Goal: Information Seeking & Learning: Find specific page/section

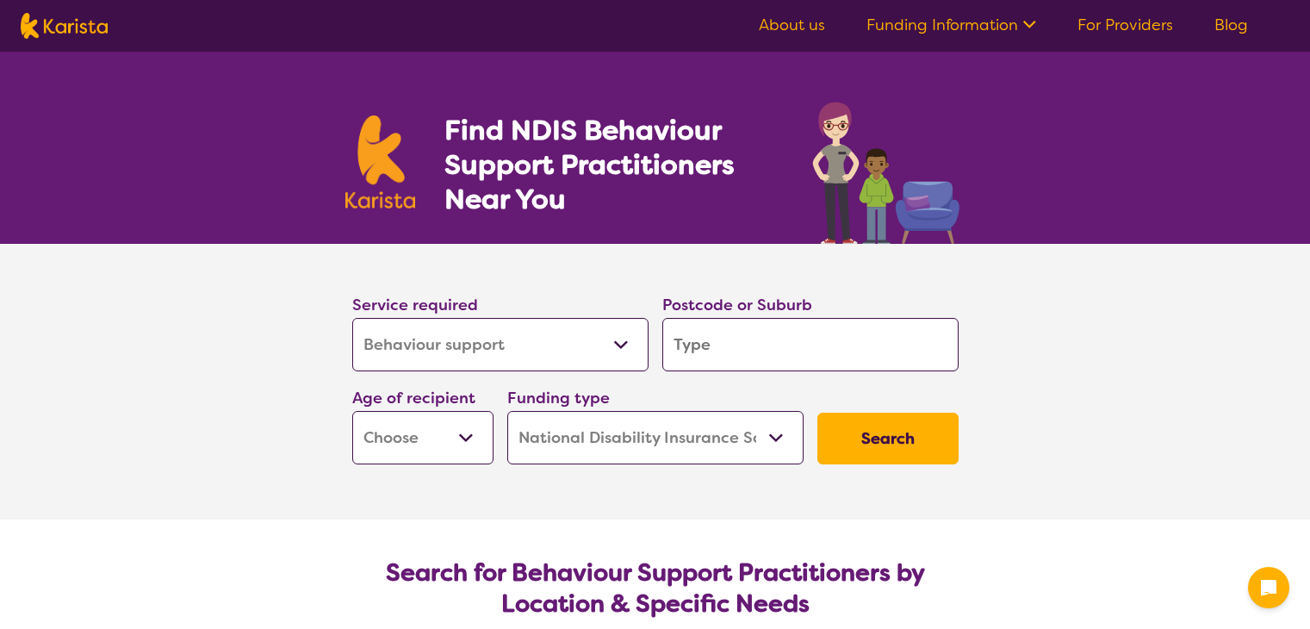
select select "Behaviour support"
select select "NDIS"
select select "Behaviour support"
select select "NDIS"
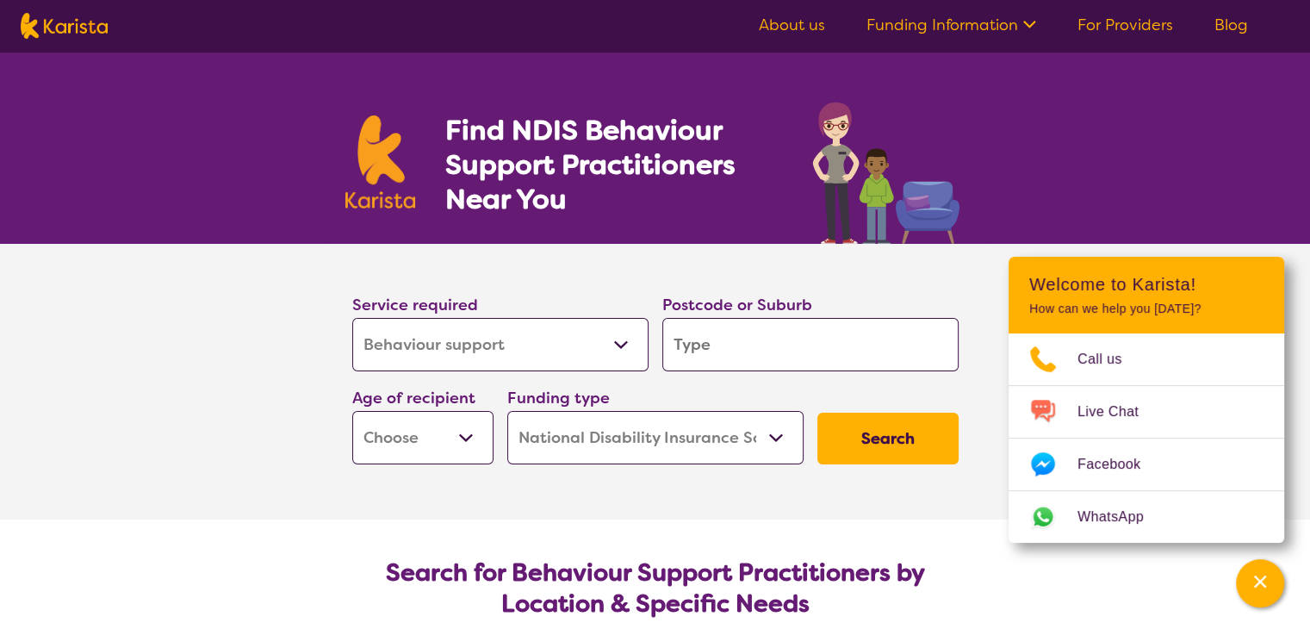
click at [1012, 26] on link "Funding Information" at bounding box center [951, 25] width 170 height 21
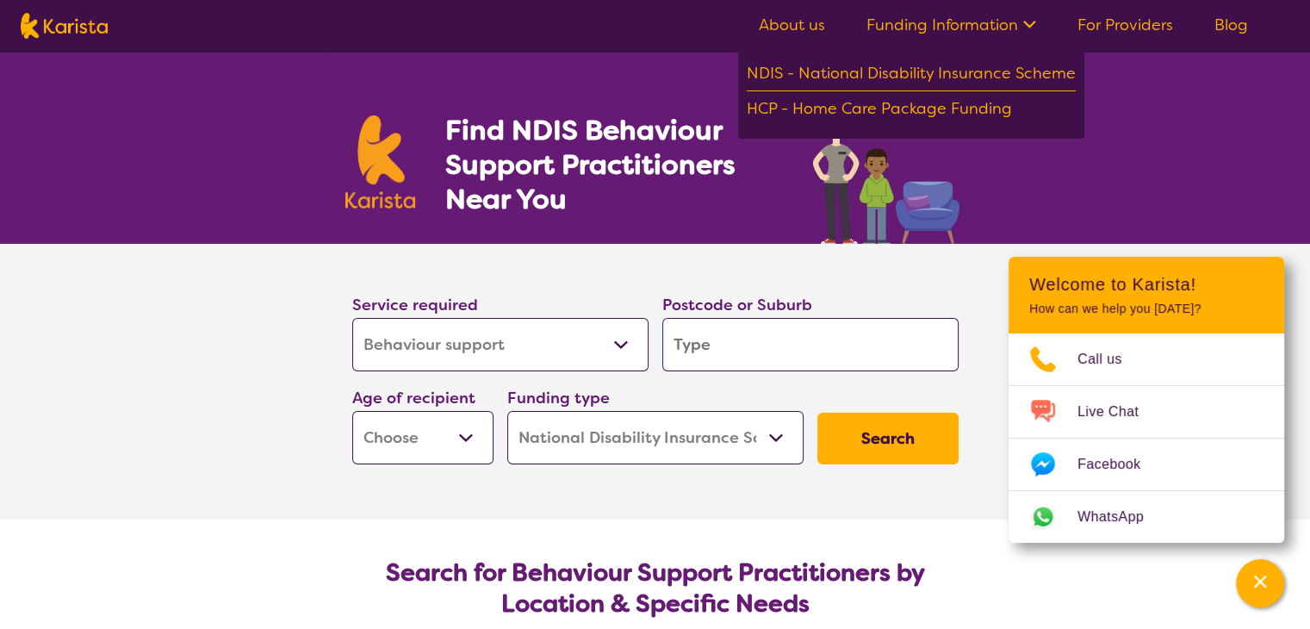
click at [1028, 18] on icon at bounding box center [1027, 23] width 18 height 18
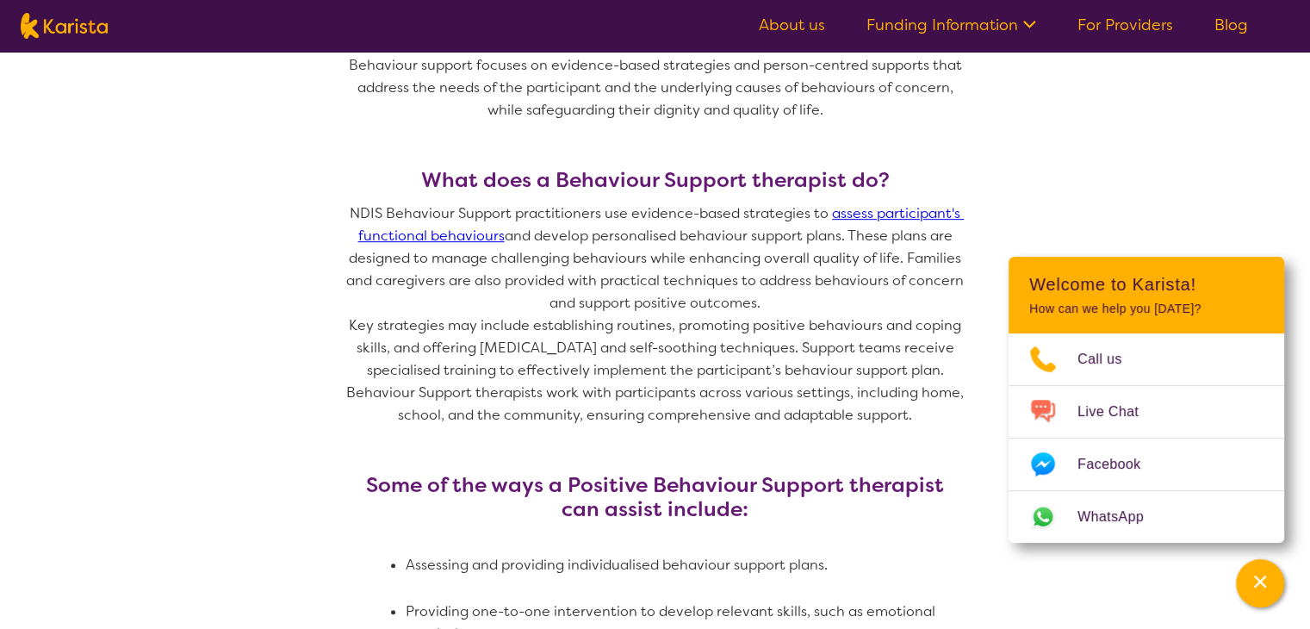
scroll to position [775, 0]
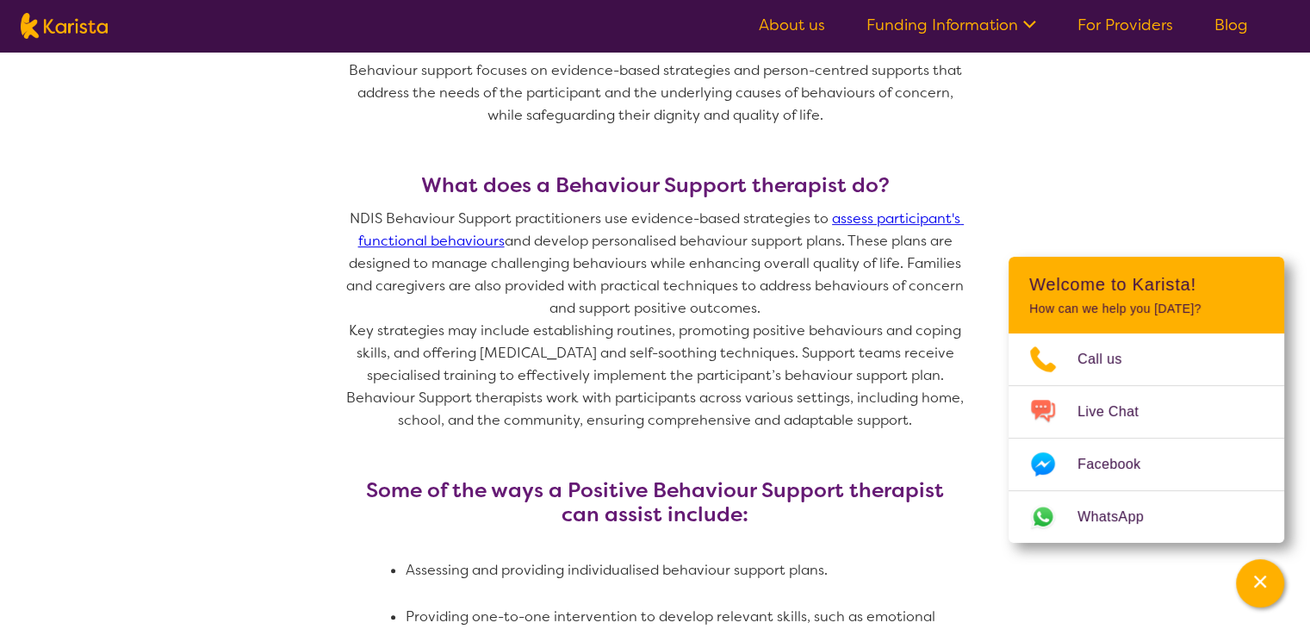
click at [469, 241] on link "assess participant's functional behaviours" at bounding box center [661, 229] width 606 height 40
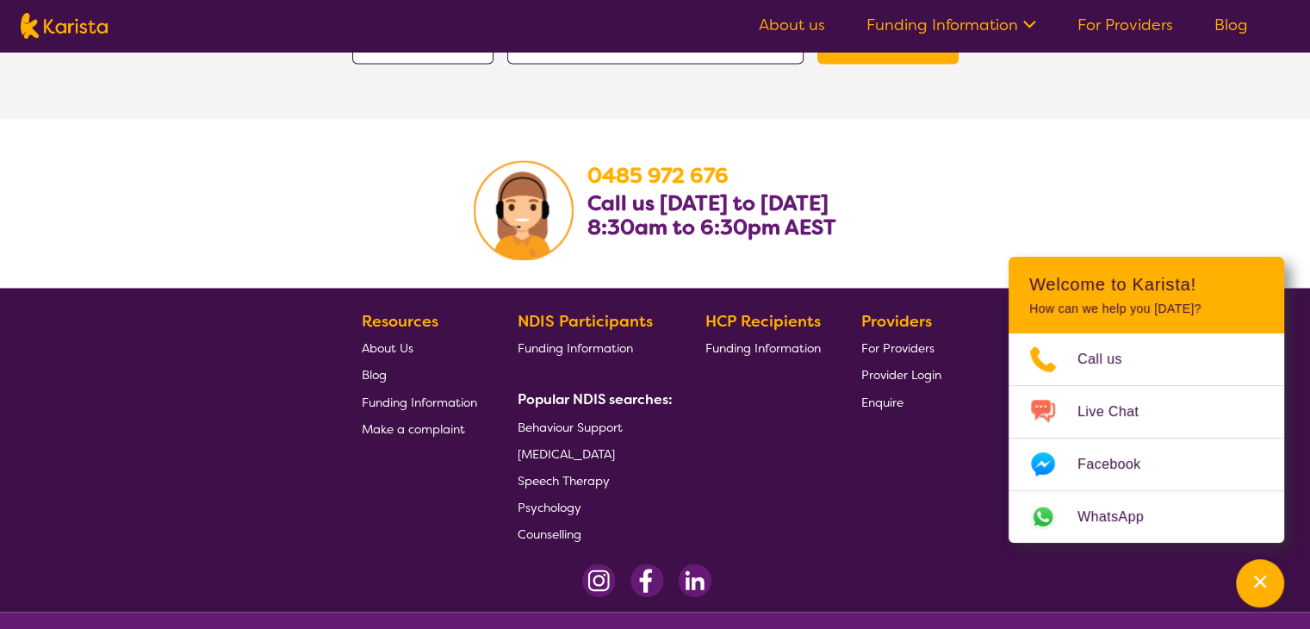
scroll to position [2945, 0]
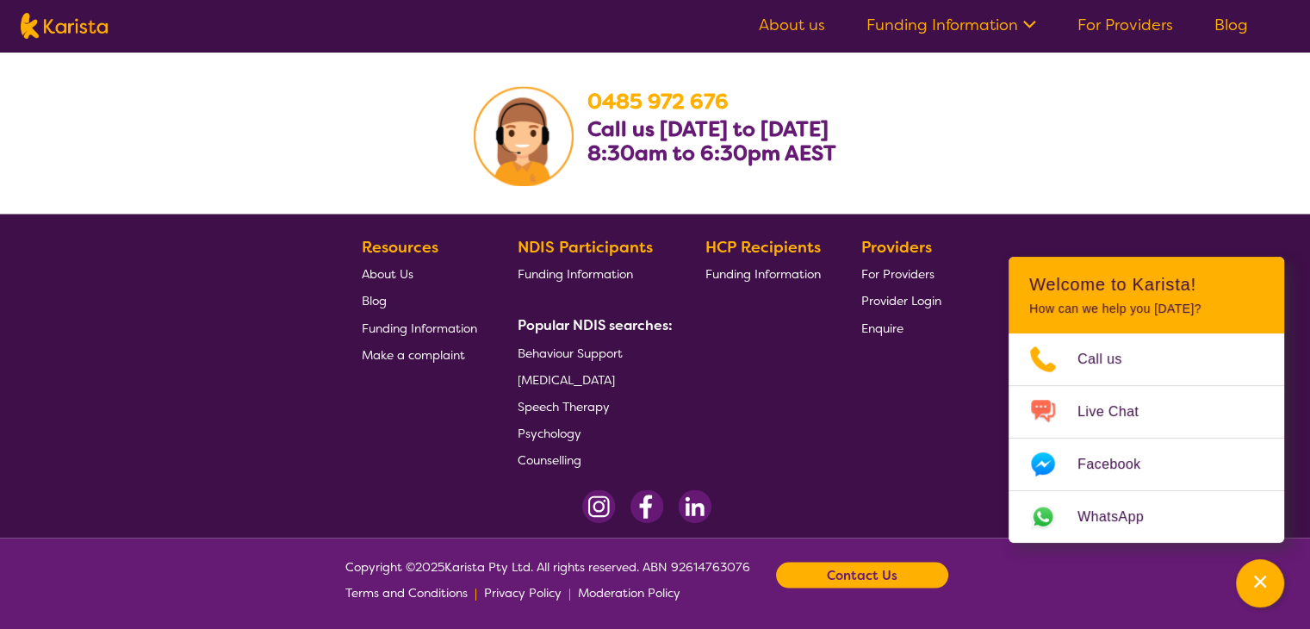
click at [403, 327] on span "Funding Information" at bounding box center [419, 326] width 115 height 15
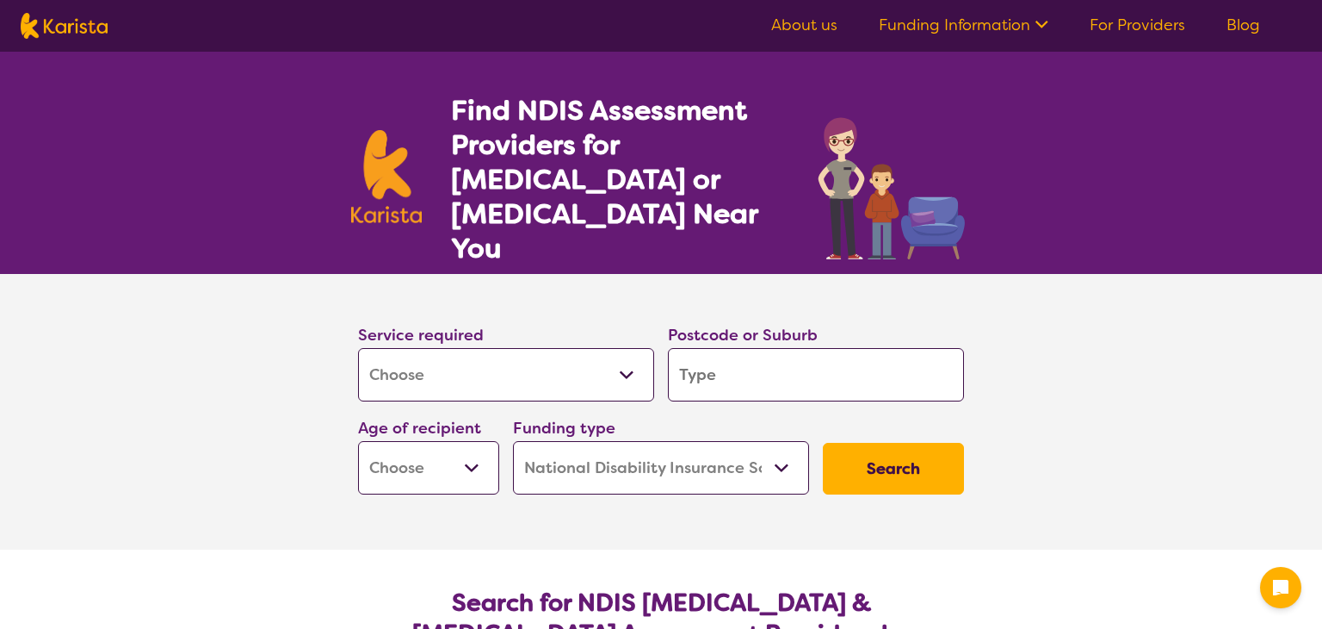
select select "Assessment (ADHD or Autism)"
select select "NDIS"
select select "Assessment ([MEDICAL_DATA] or [MEDICAL_DATA])"
select select "NDIS"
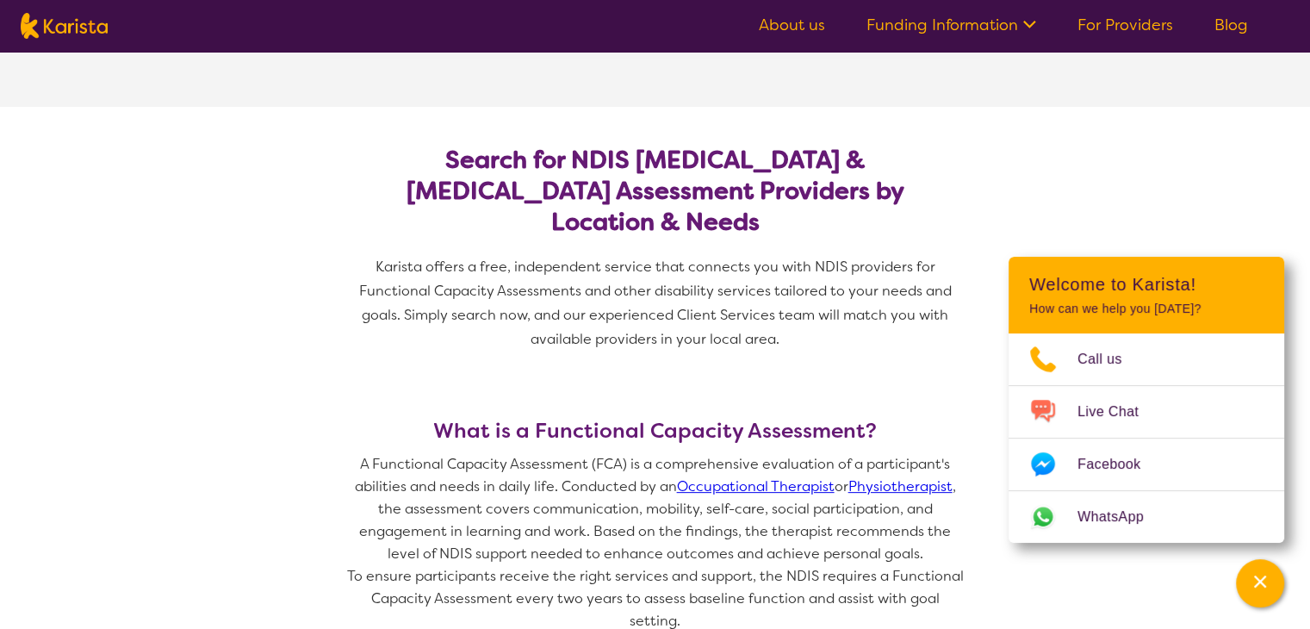
scroll to position [172, 0]
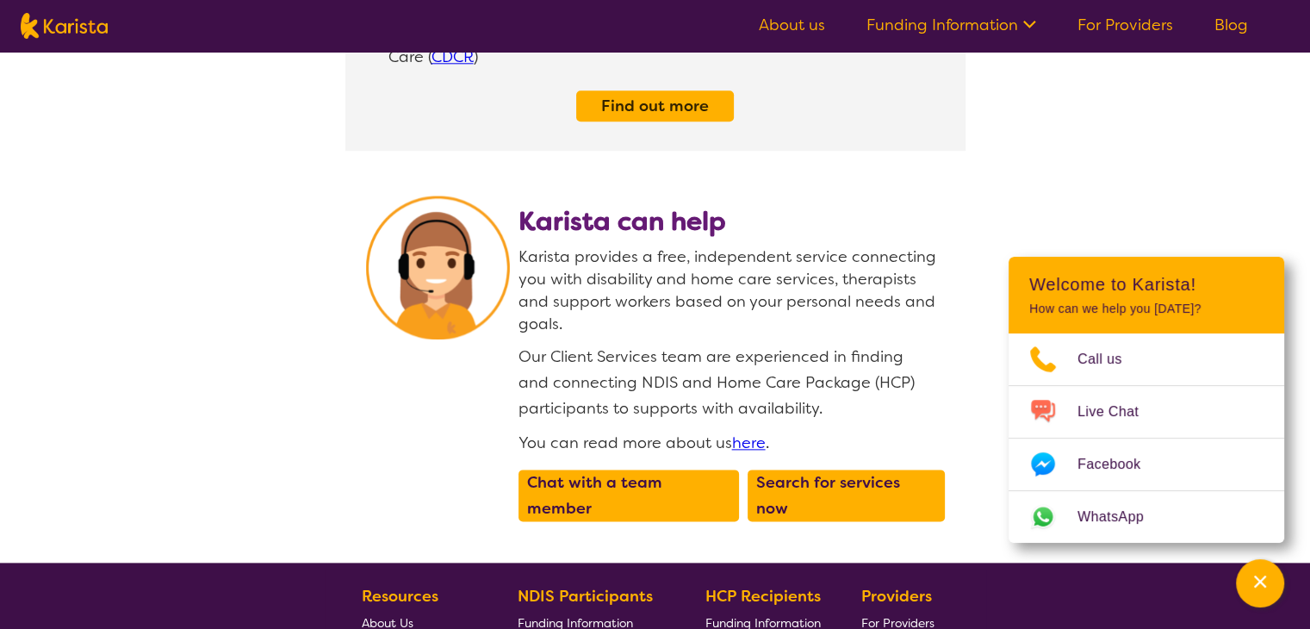
scroll to position [2311, 0]
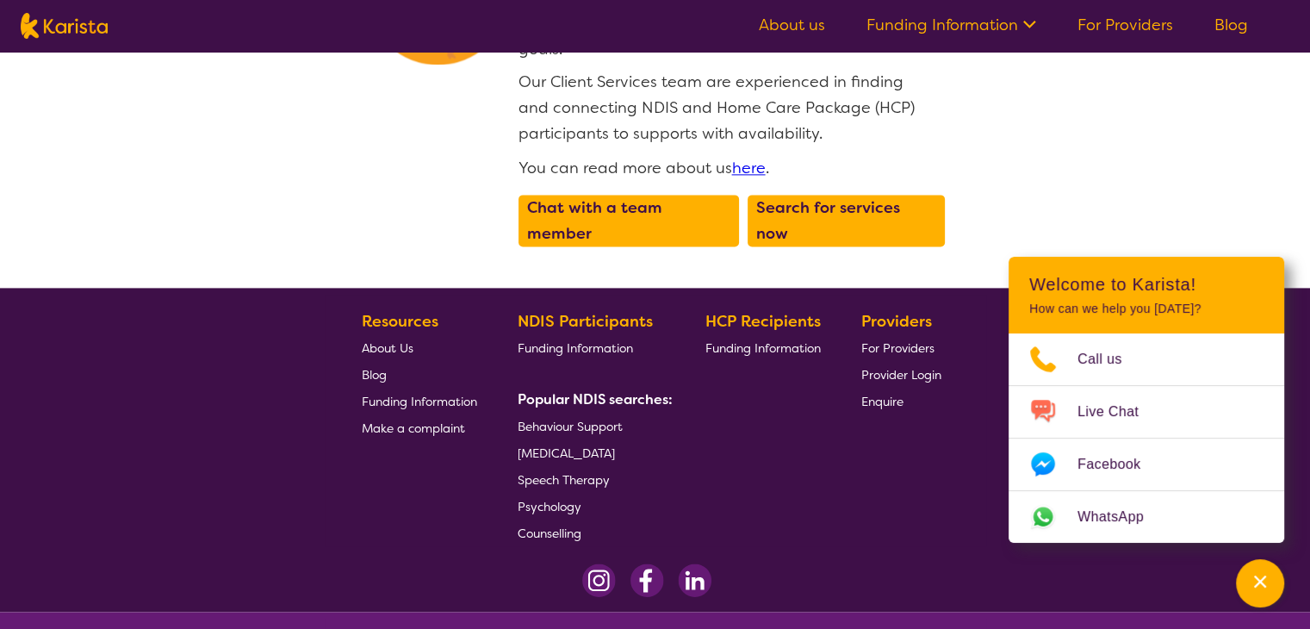
click at [381, 340] on span "About Us" at bounding box center [388, 347] width 52 height 15
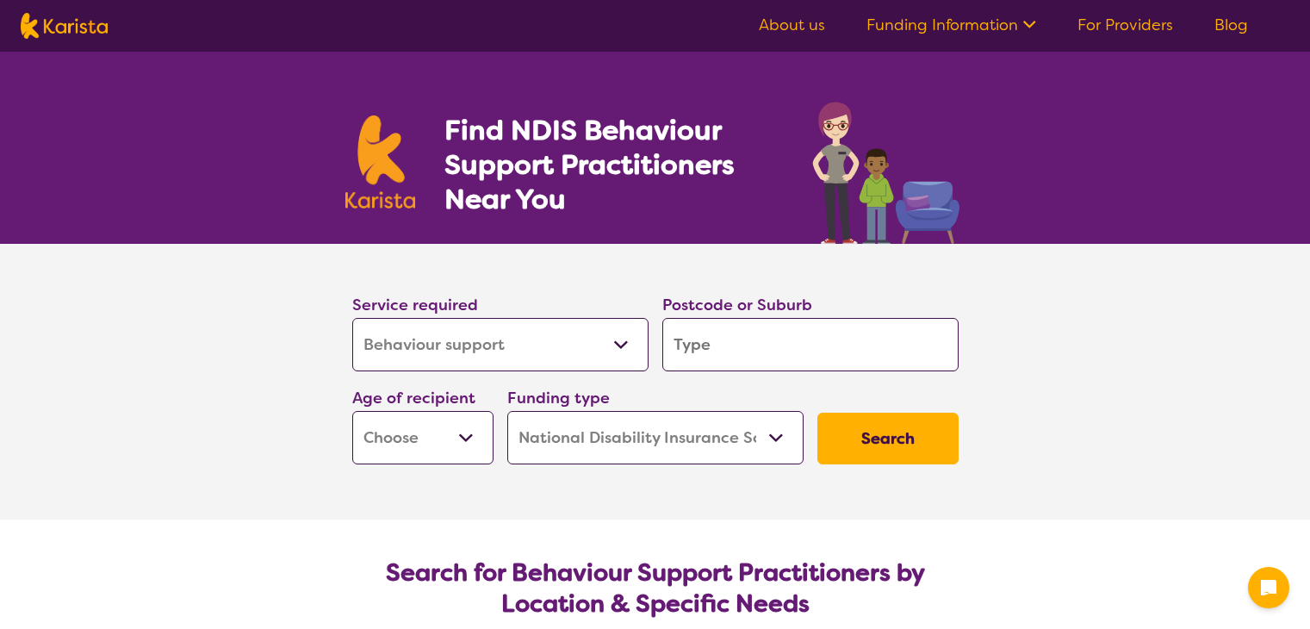
select select "Behaviour support"
select select "NDIS"
select select "Behaviour support"
select select "NDIS"
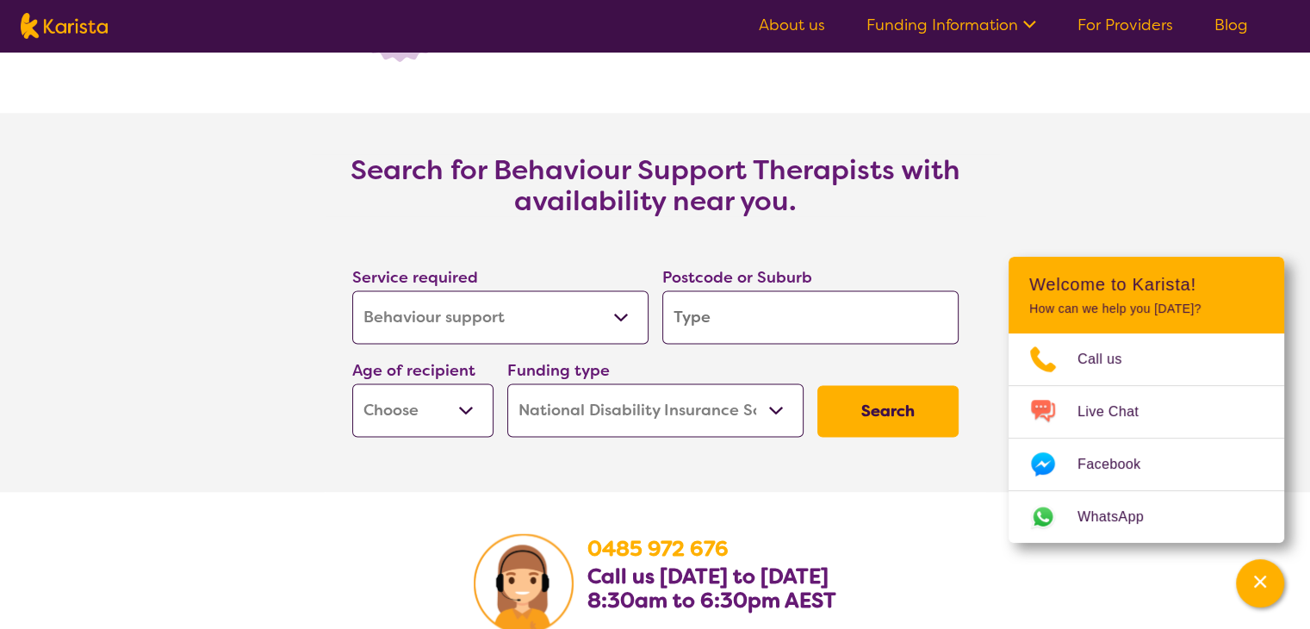
scroll to position [2497, 0]
click at [476, 413] on select "Early Childhood - 0 to 9 Child - 10 to 11 Adolescent - 12 to 17 Adult - 18 to 6…" at bounding box center [422, 408] width 141 height 53
click at [476, 411] on select "Early Childhood - 0 to 9 Child - 10 to 11 Adolescent - 12 to 17 Adult - 18 to 6…" at bounding box center [422, 408] width 141 height 53
click at [781, 412] on select "Home Care Package (HCP) National Disability Insurance Scheme (NDIS) I don't know" at bounding box center [655, 408] width 296 height 53
click at [779, 412] on select "Home Care Package (HCP) National Disability Insurance Scheme (NDIS) I don't know" at bounding box center [655, 408] width 296 height 53
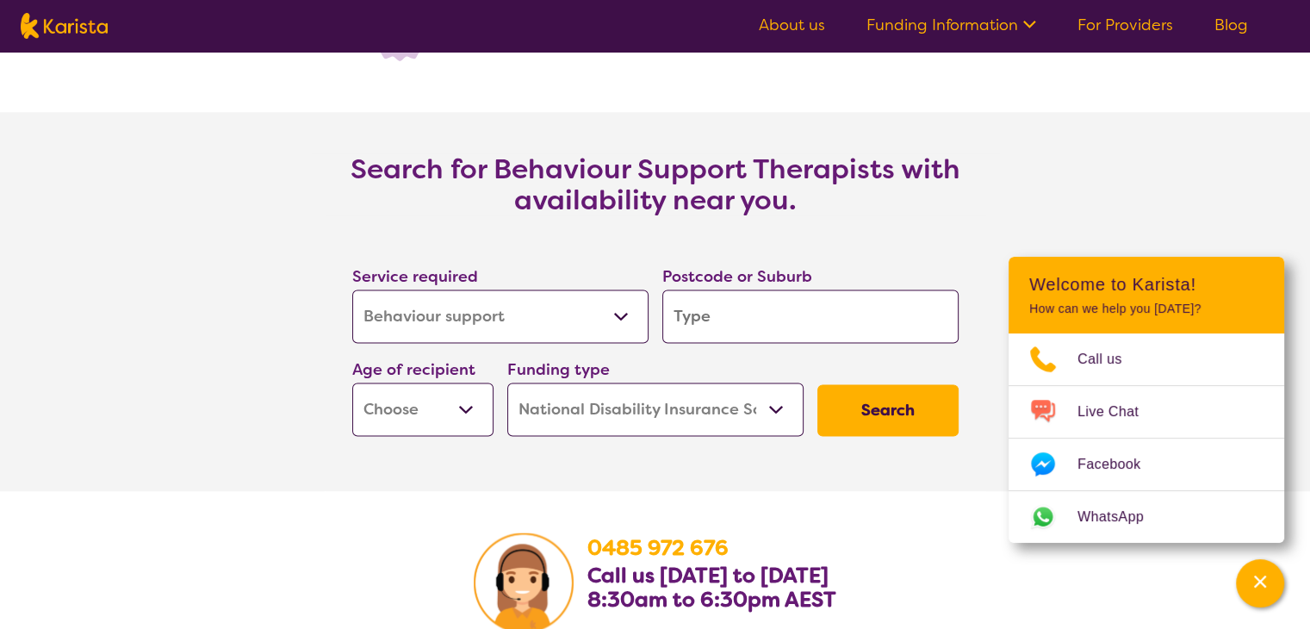
click at [728, 304] on input "search" at bounding box center [810, 315] width 296 height 53
click at [525, 317] on select "Allied Health Assistant Assessment ([MEDICAL_DATA] or [MEDICAL_DATA]) Behaviour…" at bounding box center [500, 315] width 296 height 53
click at [352, 289] on select "Allied Health Assistant Assessment ([MEDICAL_DATA] or [MEDICAL_DATA]) Behaviour…" at bounding box center [500, 315] width 296 height 53
click at [744, 318] on input "search" at bounding box center [810, 315] width 296 height 53
click at [878, 412] on button "Search" at bounding box center [887, 410] width 141 height 52
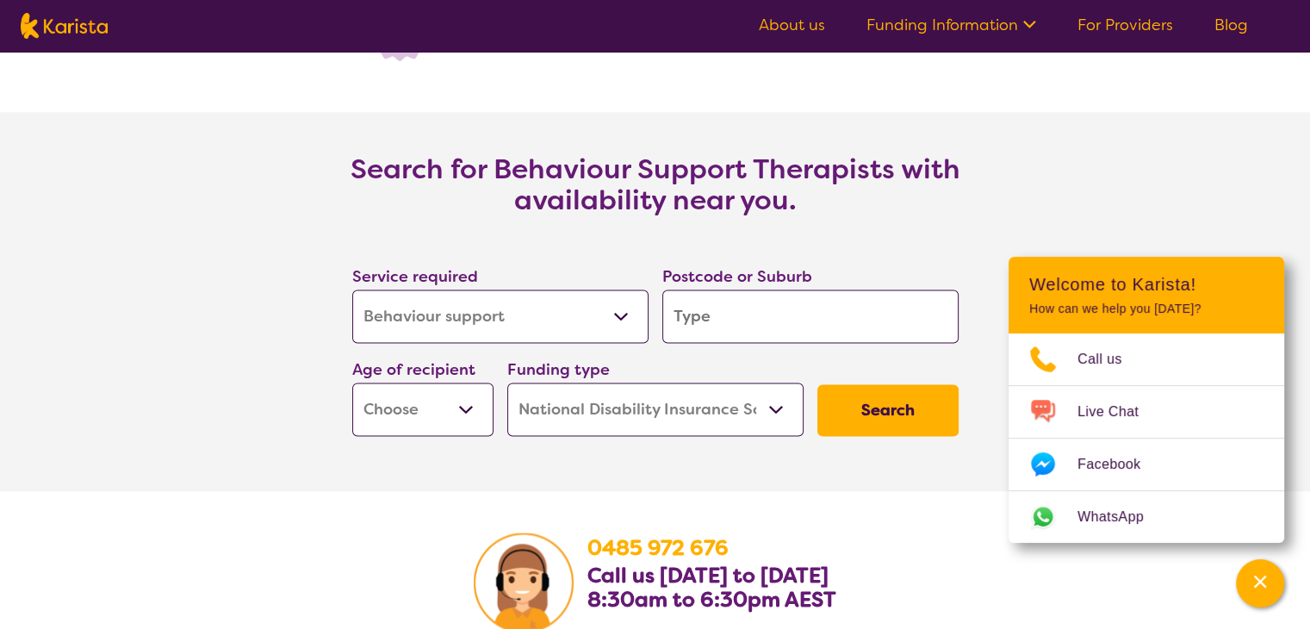
click at [786, 329] on input "search" at bounding box center [810, 315] width 296 height 53
type input "3"
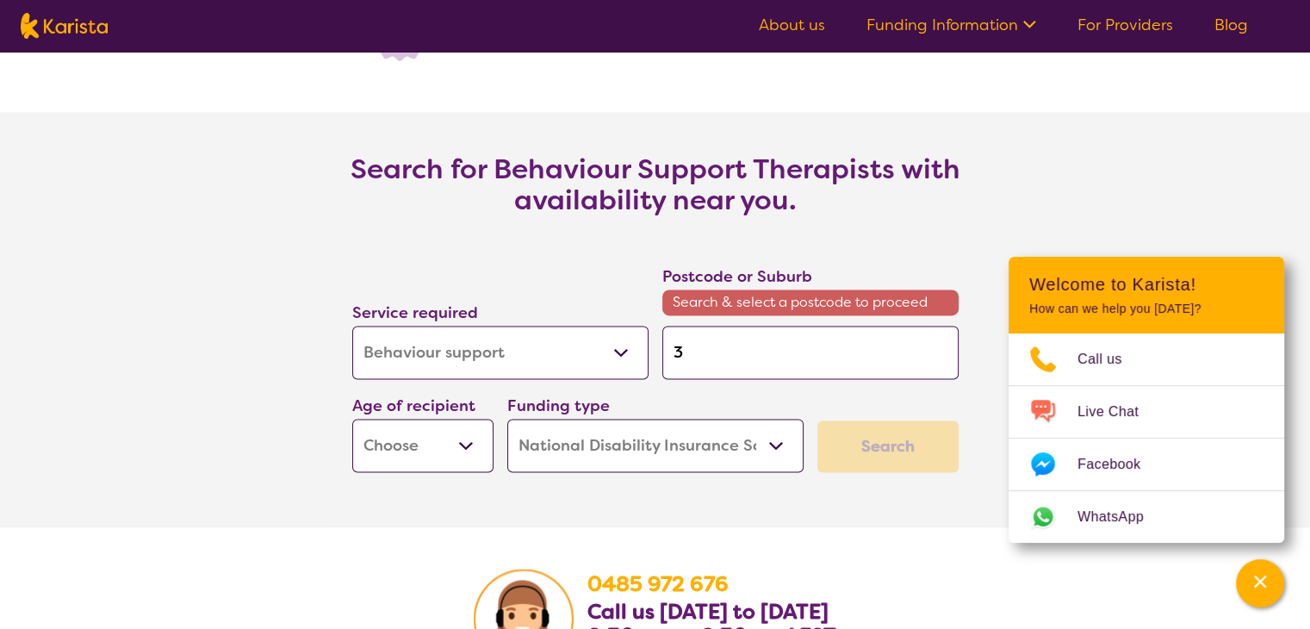
type input "31"
type input "313"
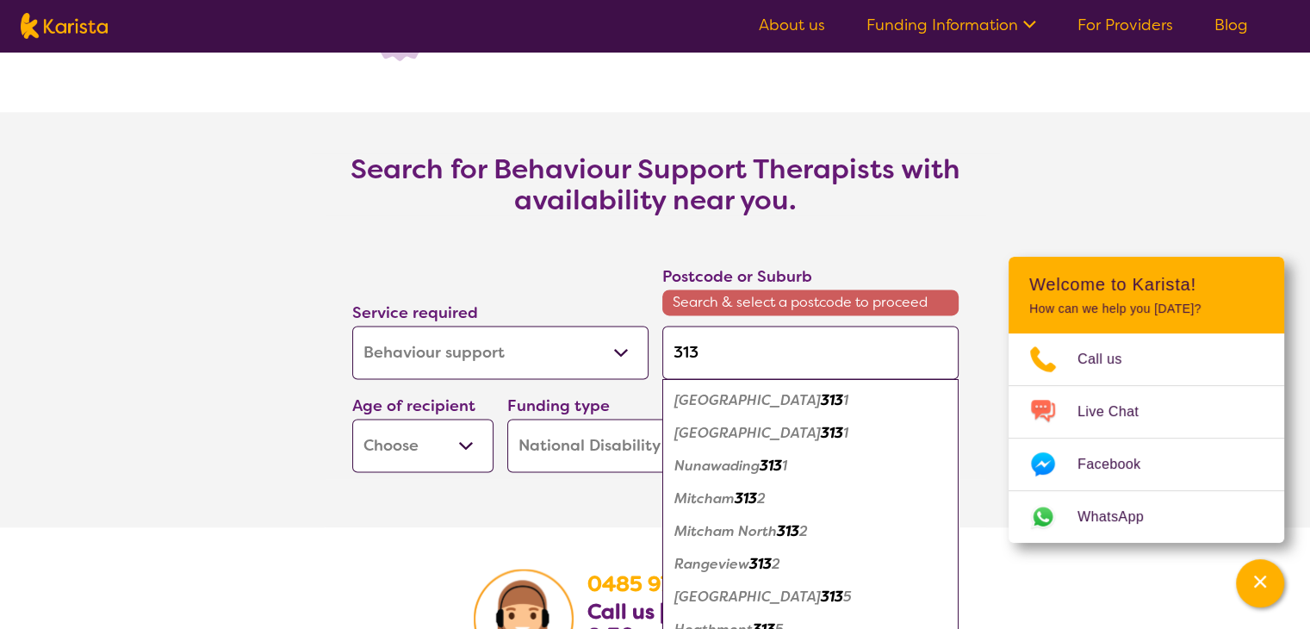
type input "3136"
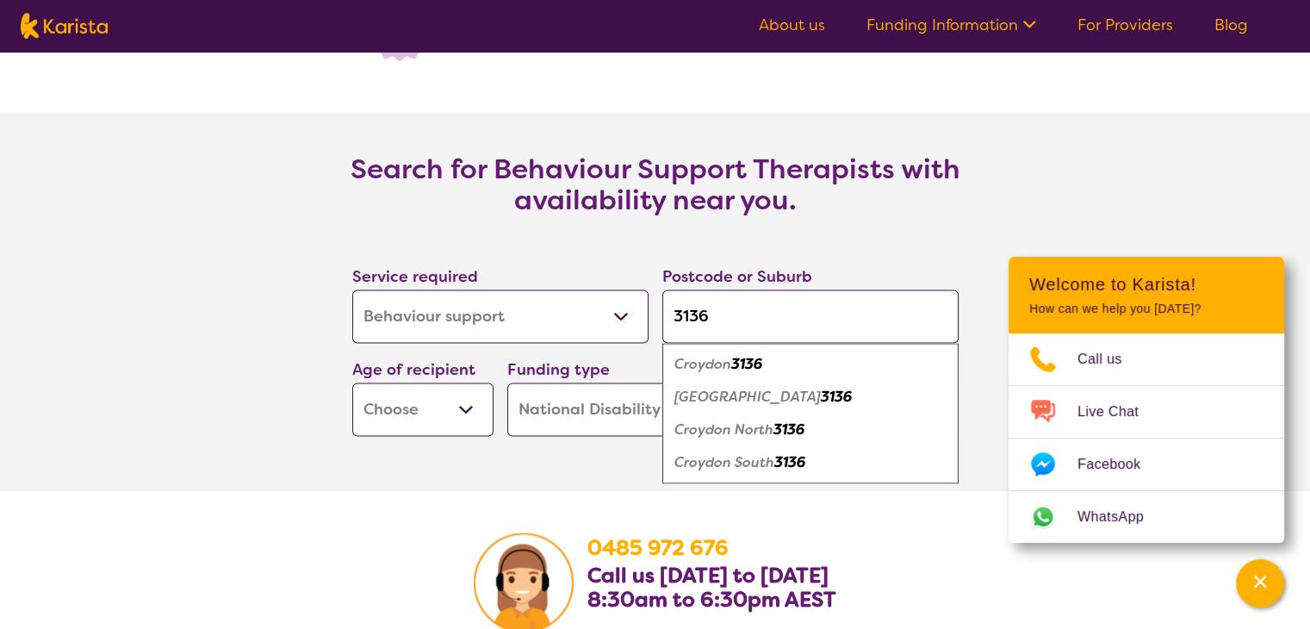
type input "3136"
click at [757, 369] on em "3136" at bounding box center [746, 364] width 31 height 18
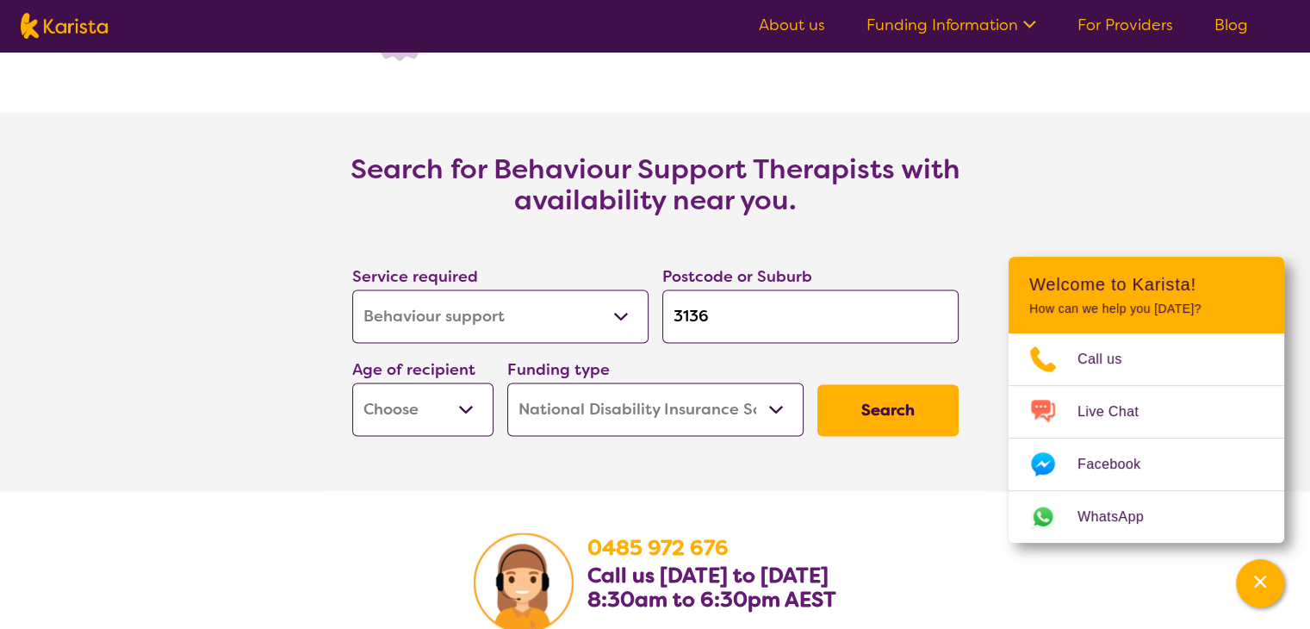
click at [907, 435] on div "Search" at bounding box center [887, 409] width 155 height 65
click at [894, 411] on button "Search" at bounding box center [887, 410] width 141 height 52
click at [423, 409] on select "Early Childhood - 0 to 9 Child - 10 to 11 Adolescent - 12 to 17 Adult - 18 to 6…" at bounding box center [422, 408] width 141 height 53
select select "AD"
click at [352, 382] on select "Early Childhood - 0 to 9 Child - 10 to 11 Adolescent - 12 to 17 Adult - 18 to 6…" at bounding box center [422, 408] width 141 height 53
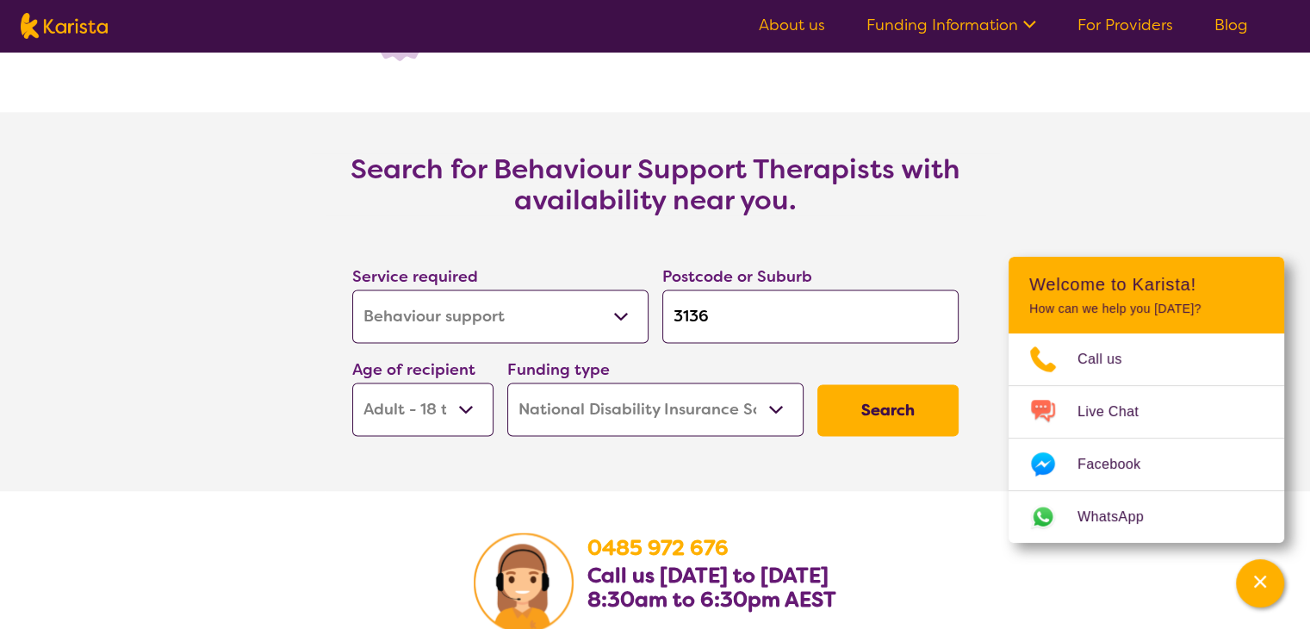
select select "AD"
click at [919, 407] on button "Search" at bounding box center [887, 410] width 141 height 52
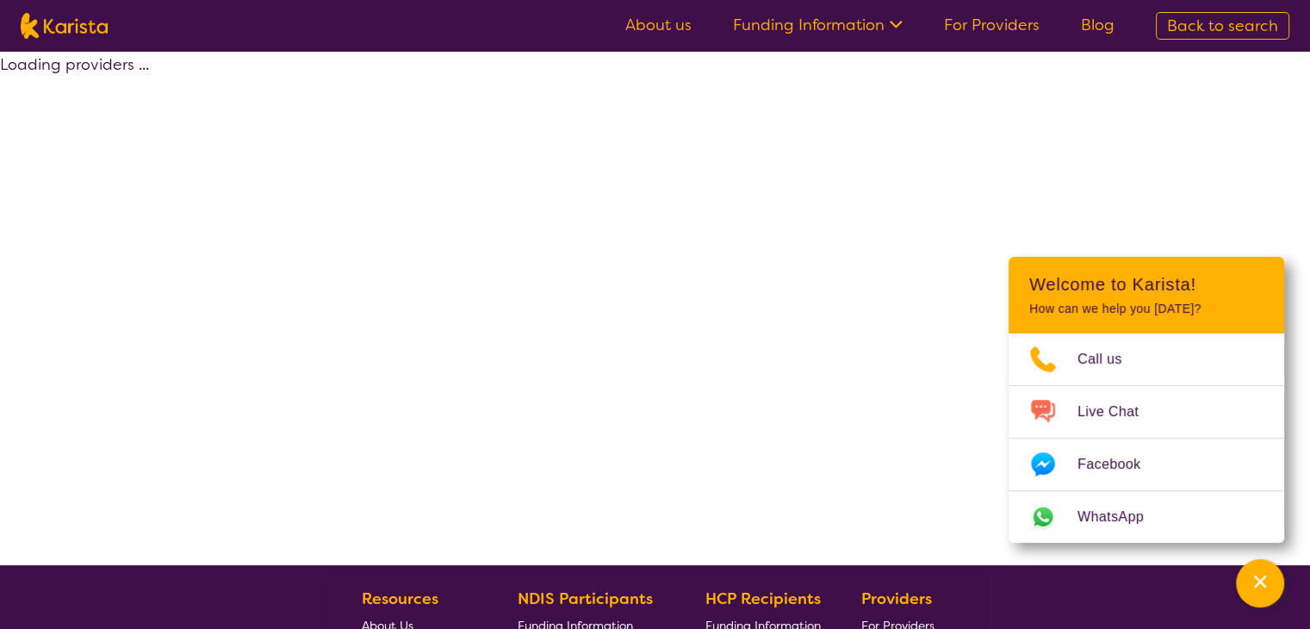
select select "by_score"
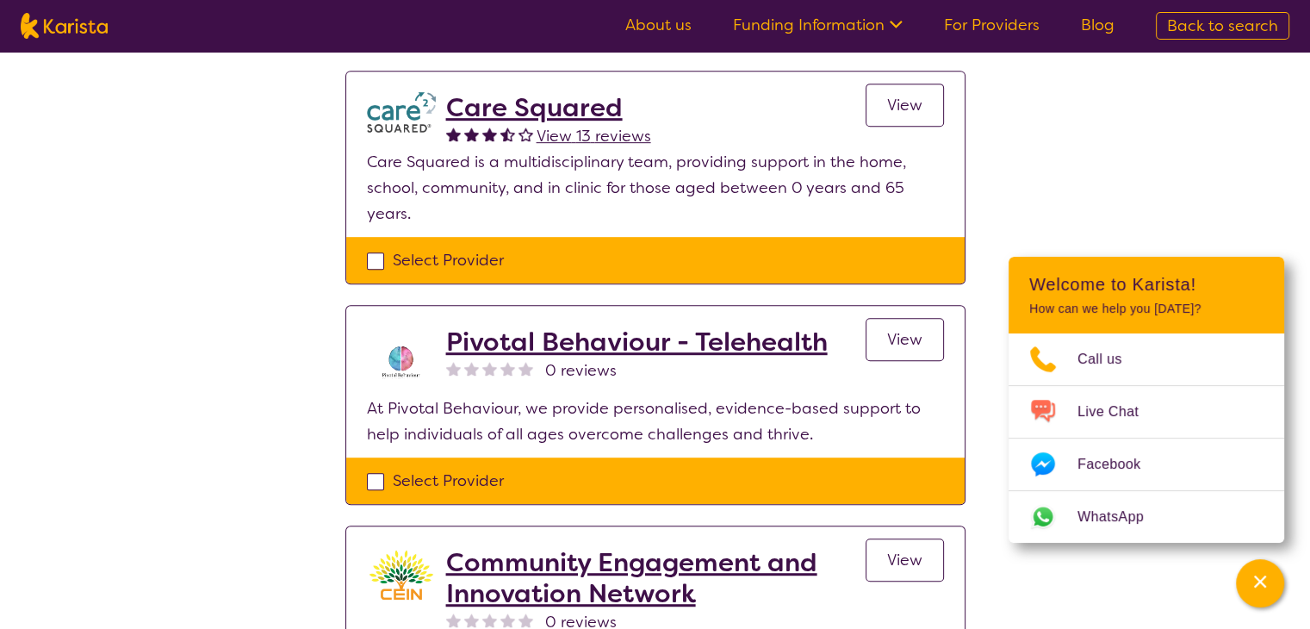
scroll to position [689, 0]
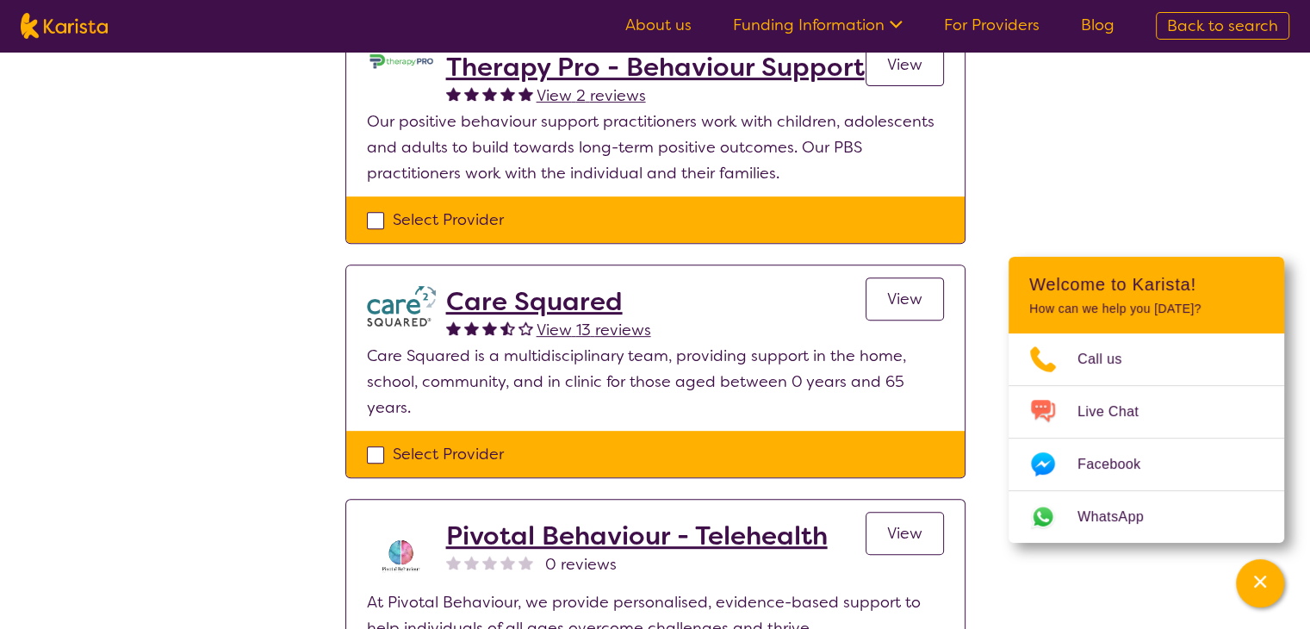
scroll to position [2497, 0]
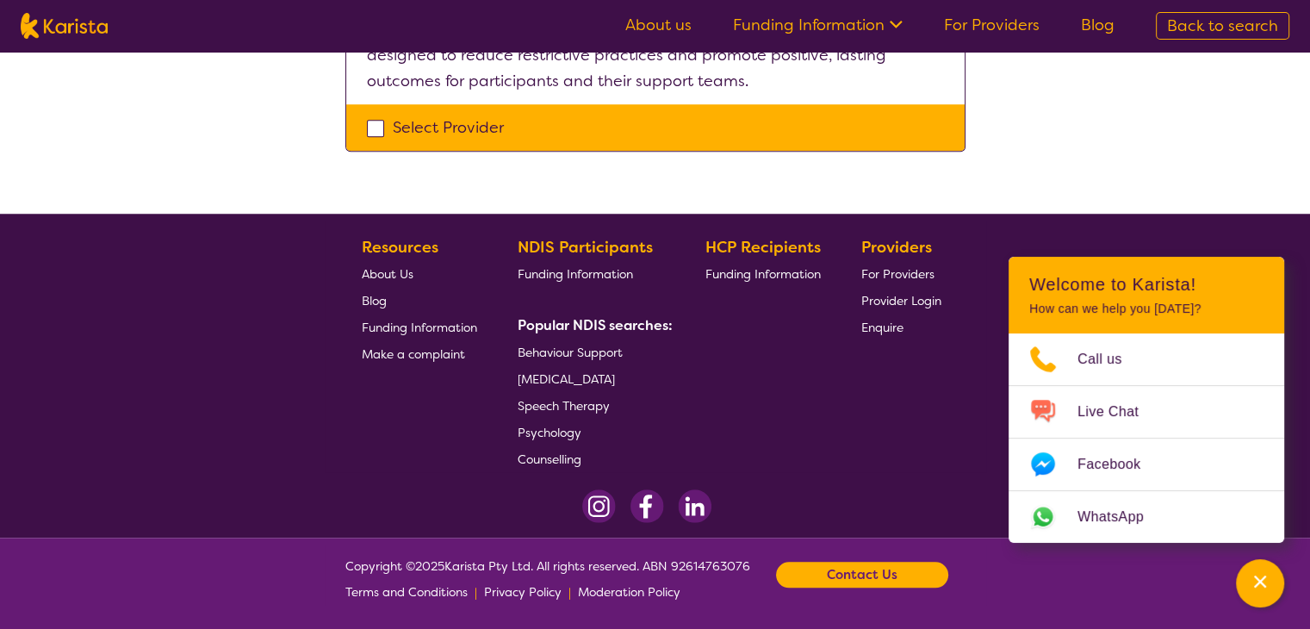
select select "Behaviour support"
select select "AD"
select select "NDIS"
select select "Behaviour support"
select select "AD"
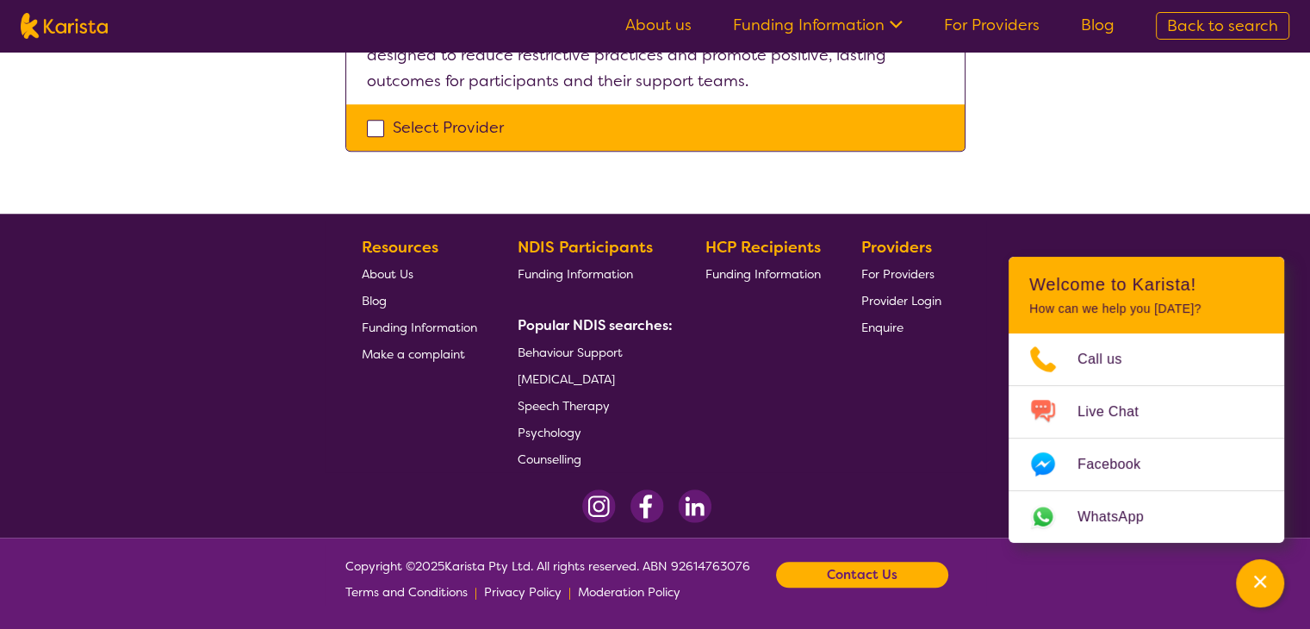
select select "NDIS"
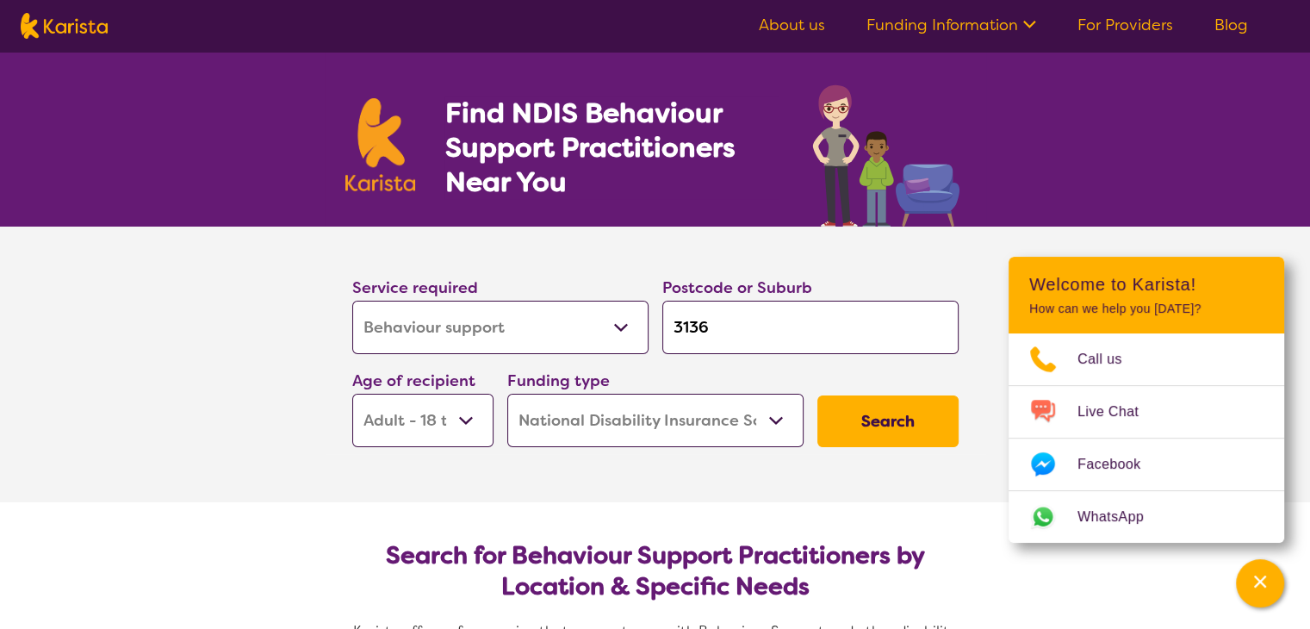
scroll to position [0, 0]
